Goal: Transaction & Acquisition: Purchase product/service

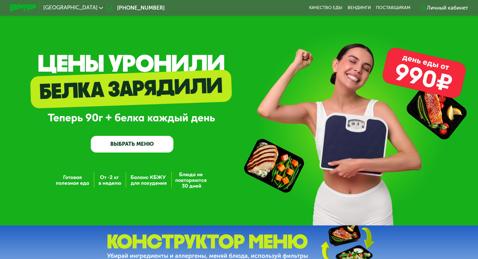
click at [129, 148] on link "ВЫБРАТЬ МЕНЮ" at bounding box center [132, 144] width 83 height 17
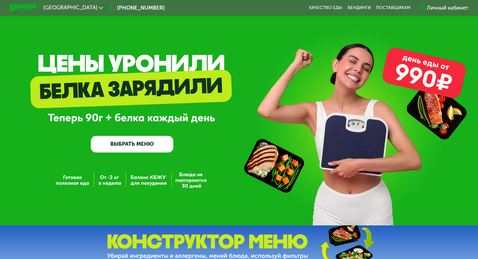
click at [129, 148] on link "ВЫБРАТЬ МЕНЮ" at bounding box center [132, 144] width 83 height 17
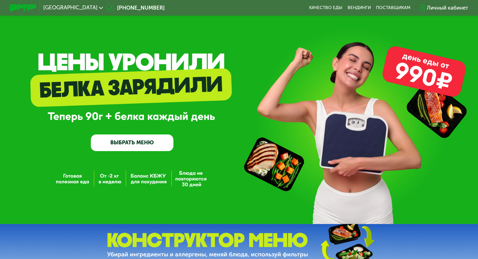
click at [129, 148] on link "ВЫБРАТЬ МЕНЮ" at bounding box center [132, 143] width 83 height 17
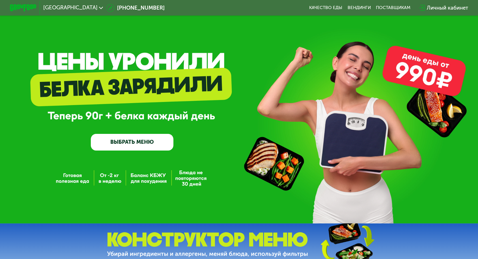
click at [129, 148] on link "ВЫБРАТЬ МЕНЮ" at bounding box center [132, 142] width 83 height 17
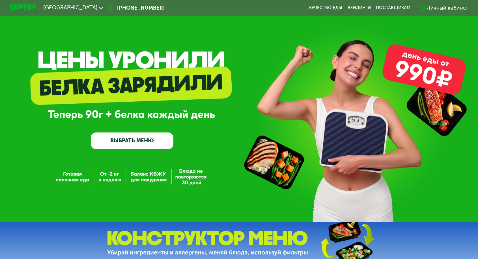
click at [427, 6] on div "Личный кабинет" at bounding box center [447, 8] width 41 height 8
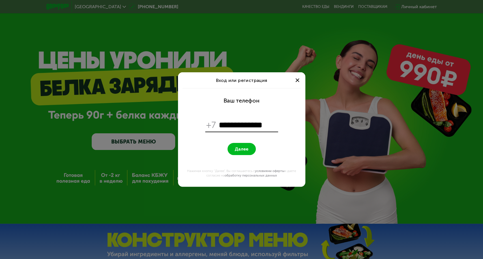
type input "**********"
click at [238, 152] on button "Далее" at bounding box center [241, 149] width 28 height 12
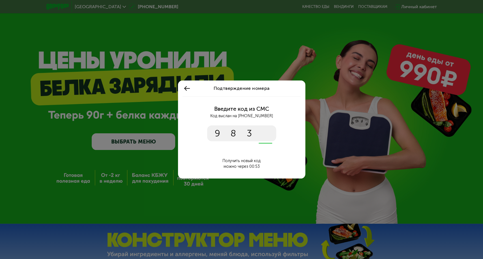
type input "****"
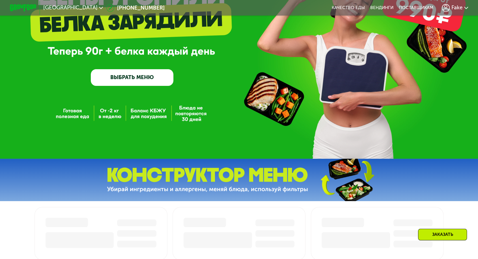
scroll to position [192, 0]
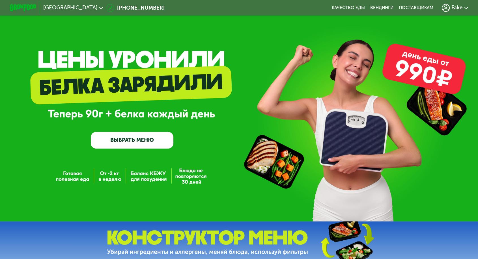
click at [140, 135] on link "ВЫБРАТЬ МЕНЮ" at bounding box center [132, 140] width 83 height 17
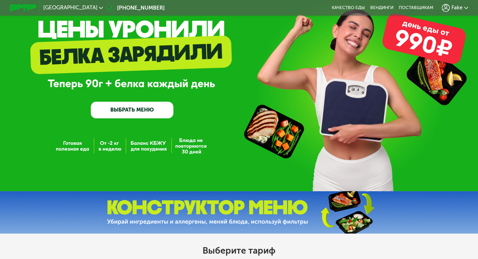
click at [150, 145] on div "GrowFood — доставка правильного питания ВЫБРАТЬ МЕНЮ" at bounding box center [239, 79] width 478 height 226
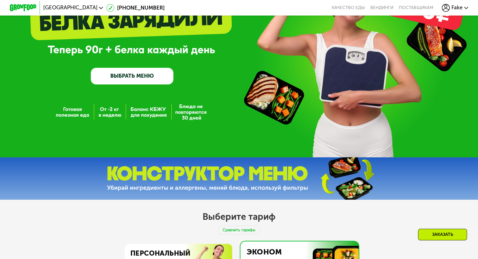
scroll to position [25, 0]
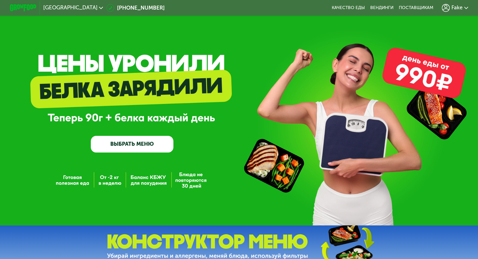
click at [157, 146] on link "ВЫБРАТЬ МЕНЮ" at bounding box center [132, 144] width 83 height 17
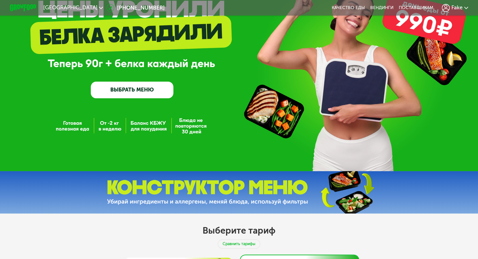
click at [157, 146] on div "GrowFood — доставка правильного питания ВЫБРАТЬ МЕНЮ" at bounding box center [239, 59] width 478 height 226
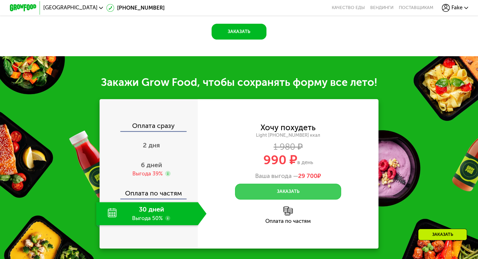
scroll to position [665, 0]
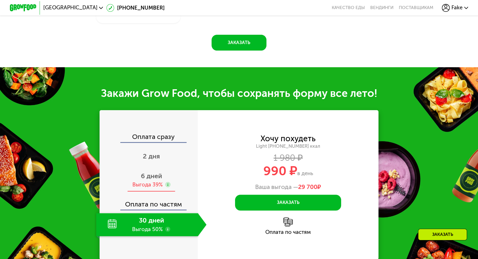
click at [163, 181] on div "Выгода 39%" at bounding box center [147, 184] width 30 height 7
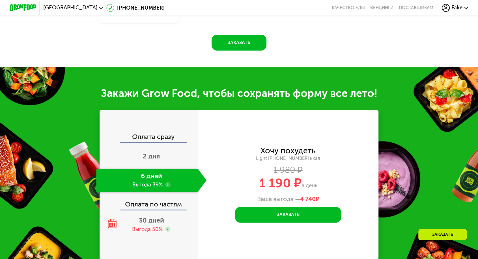
click at [170, 182] on use at bounding box center [167, 184] width 5 height 5
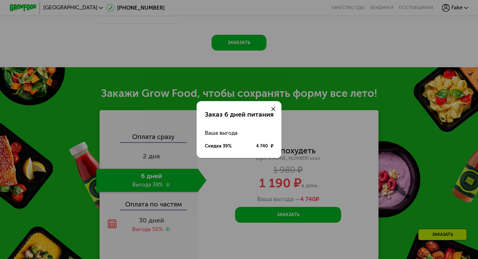
click at [184, 162] on div "Заказ 6 дней питания Ваша выгода Скидка 39% 4 740 ₽" at bounding box center [239, 129] width 478 height 259
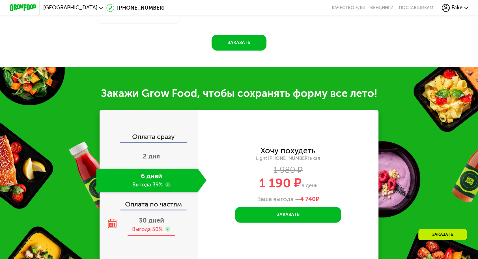
click at [170, 227] on use at bounding box center [167, 229] width 5 height 5
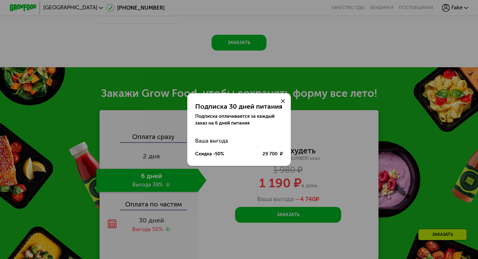
click at [211, 166] on div "Подписка 30 дней питания Подписка оплачивается за каждый заказ на 6 дней питани…" at bounding box center [239, 129] width 478 height 259
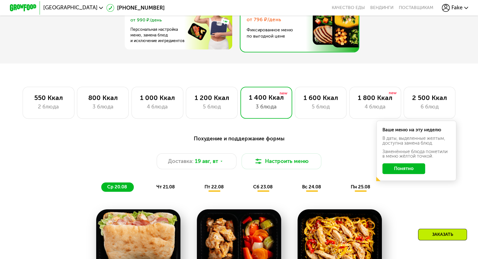
scroll to position [288, 0]
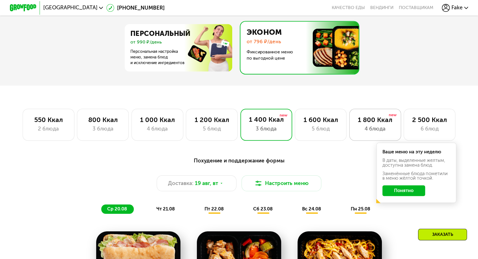
click at [394, 116] on div "1 800 Ккал" at bounding box center [375, 120] width 38 height 8
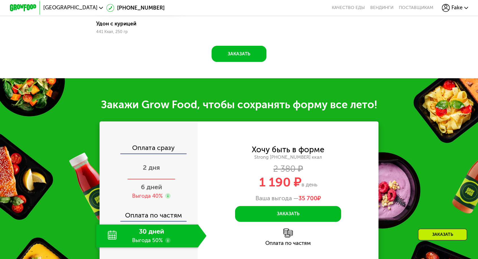
scroll to position [697, 0]
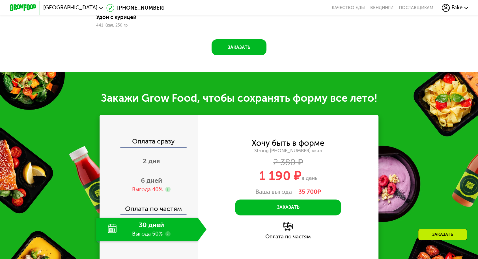
click at [170, 231] on use at bounding box center [167, 233] width 5 height 5
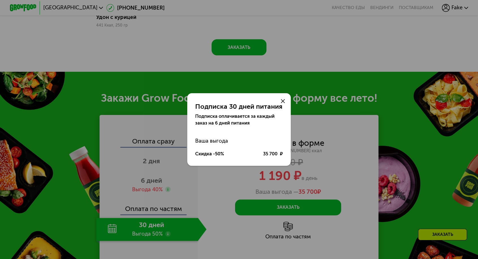
drag, startPoint x: 104, startPoint y: 112, endPoint x: 106, endPoint y: 113, distance: 2.9
click at [104, 112] on div "Подписка 30 дней питания Подписка оплачивается за каждый заказ на 6 дней питани…" at bounding box center [239, 129] width 478 height 259
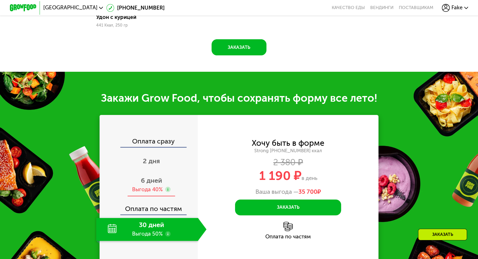
click at [170, 187] on use at bounding box center [167, 189] width 5 height 5
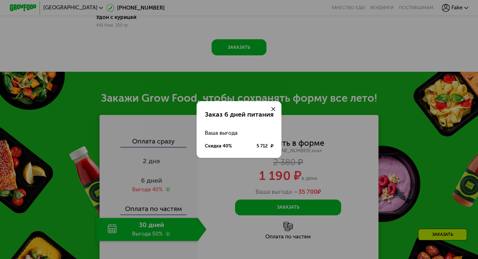
click at [204, 89] on div "Заказ 6 дней питания Ваша выгода Скидка 40% 5 712 ₽" at bounding box center [239, 129] width 478 height 259
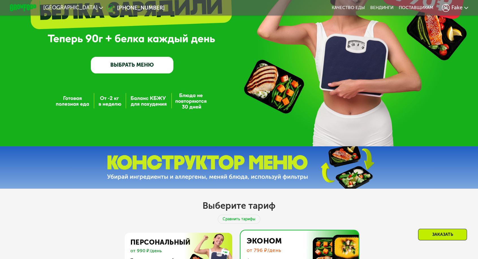
scroll to position [0, 0]
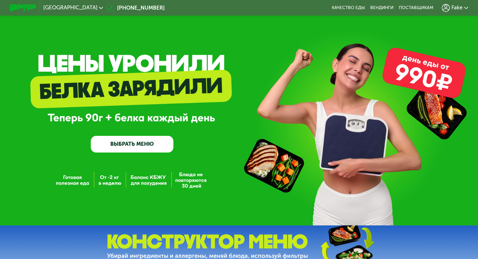
click at [442, 6] on div "Fake" at bounding box center [455, 8] width 26 height 8
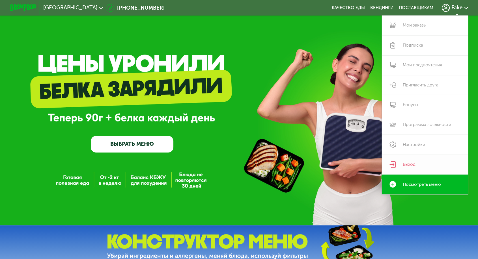
click at [382, 155] on link "Выход" at bounding box center [425, 165] width 86 height 20
